Goal: Find specific page/section

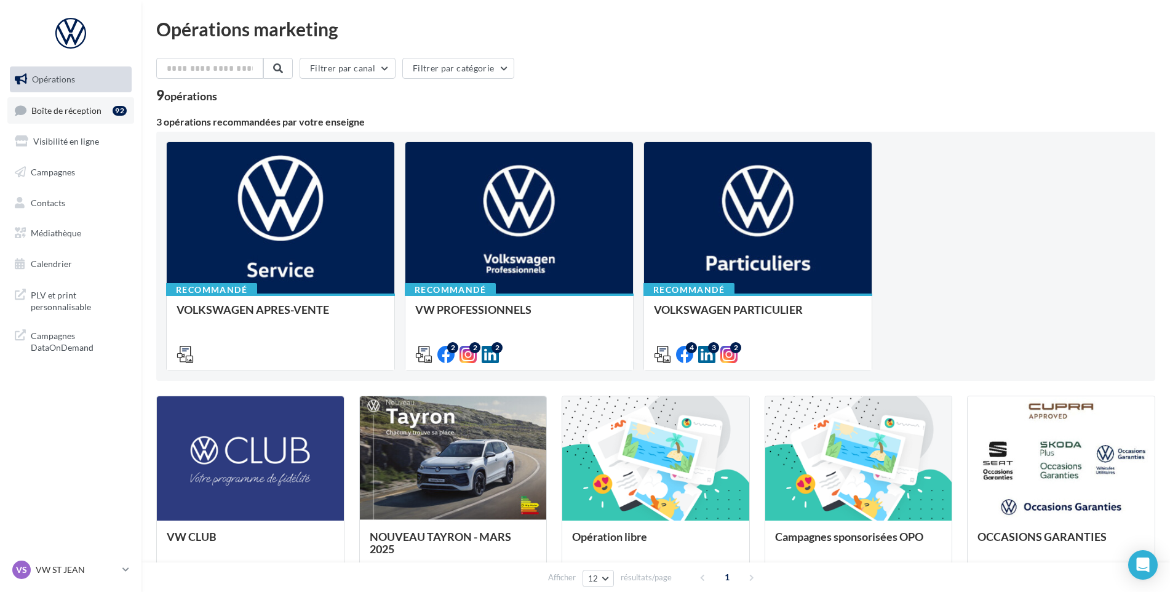
click at [55, 101] on link "Boîte de réception 92" at bounding box center [70, 110] width 127 height 26
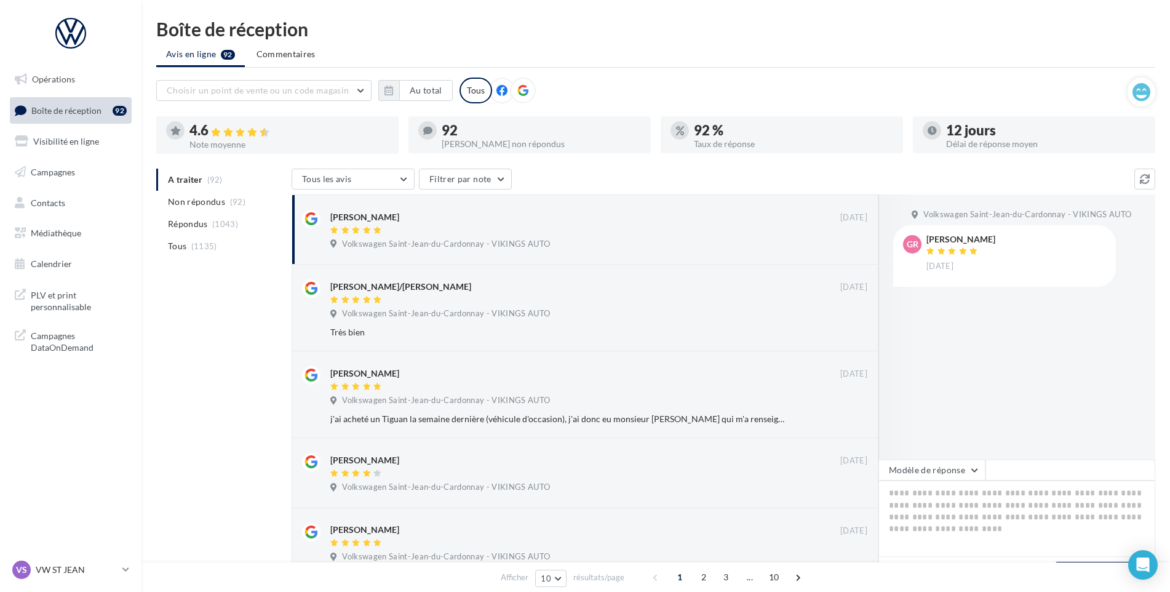
click at [100, 555] on nav "Opérations Boîte de réception 92 Visibilité en ligne Campagnes Contacts Médiath…" at bounding box center [70, 296] width 141 height 592
click at [84, 564] on p "VW ST JEAN" at bounding box center [77, 569] width 82 height 12
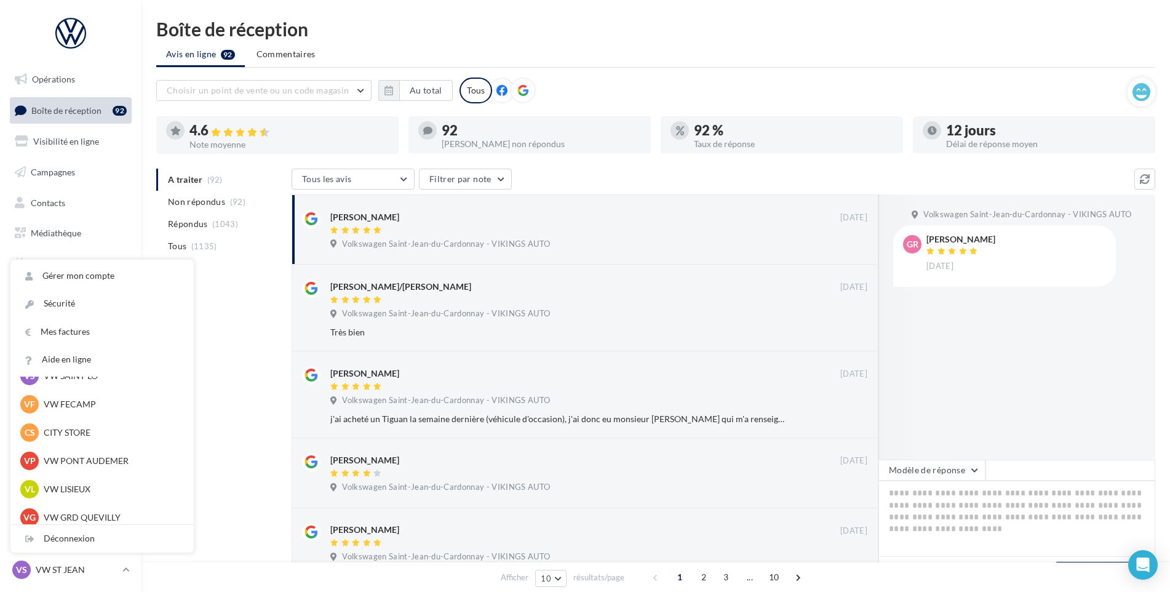
scroll to position [307, 0]
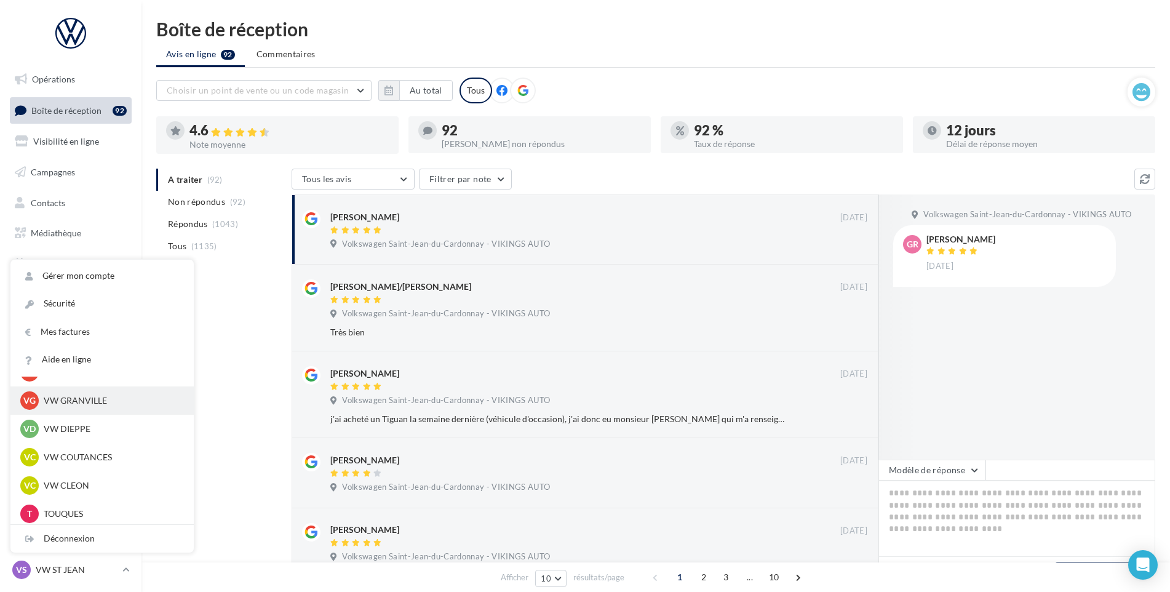
click at [126, 409] on div "VG VW GRANVILLE vw-gra-vau" at bounding box center [102, 400] width 164 height 18
